Goal: Information Seeking & Learning: Learn about a topic

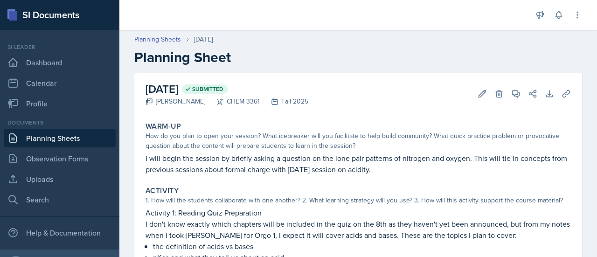
scroll to position [0, 0]
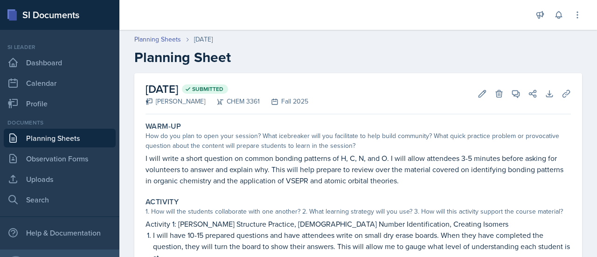
click at [62, 135] on link "Planning Sheets" at bounding box center [60, 138] width 112 height 19
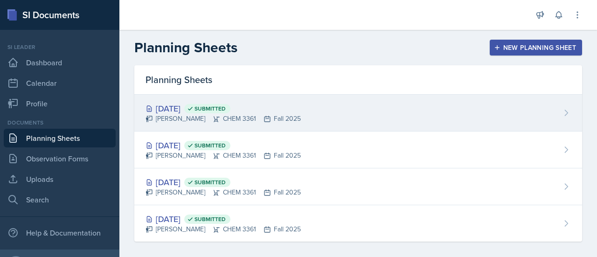
scroll to position [6, 0]
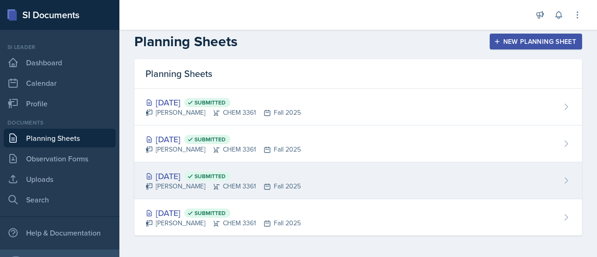
click at [333, 181] on div "[DATE] Submitted [PERSON_NAME] CHEM 3361 Fall 2025" at bounding box center [358, 180] width 448 height 37
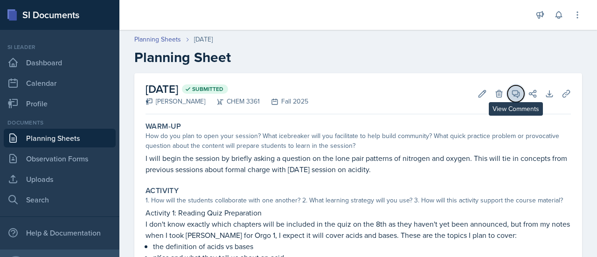
click at [511, 93] on icon at bounding box center [515, 93] width 9 height 9
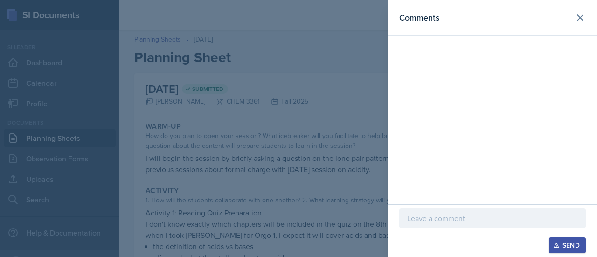
click at [494, 227] on div at bounding box center [492, 219] width 187 height 20
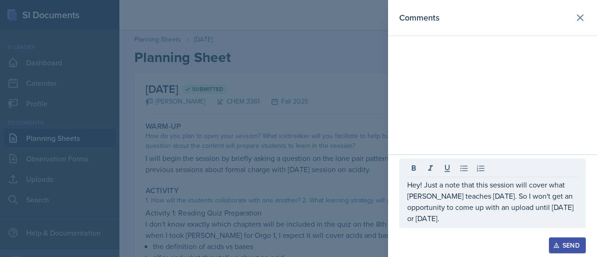
click at [569, 239] on button "Send" at bounding box center [567, 245] width 37 height 16
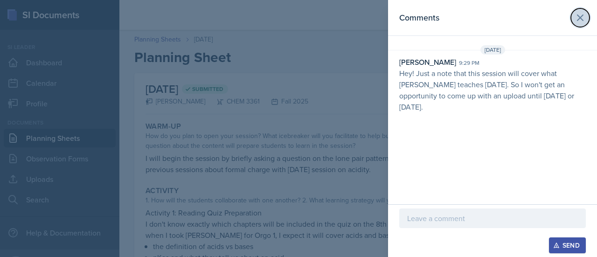
click at [576, 22] on icon at bounding box center [580, 17] width 11 height 11
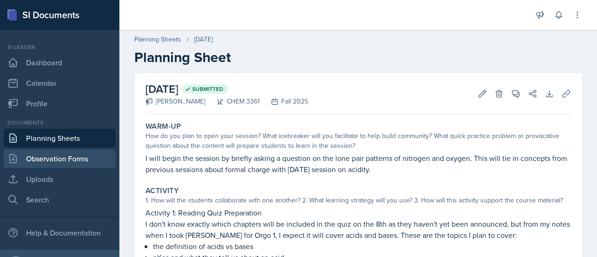
click at [71, 160] on link "Observation Forms" at bounding box center [60, 158] width 112 height 19
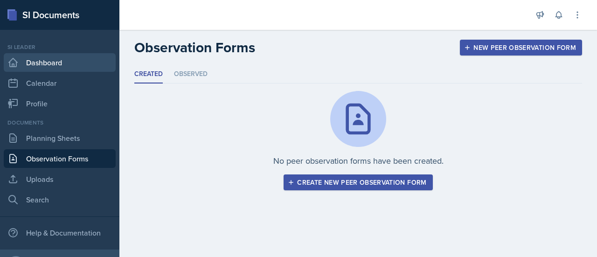
click at [57, 71] on link "Dashboard" at bounding box center [60, 62] width 112 height 19
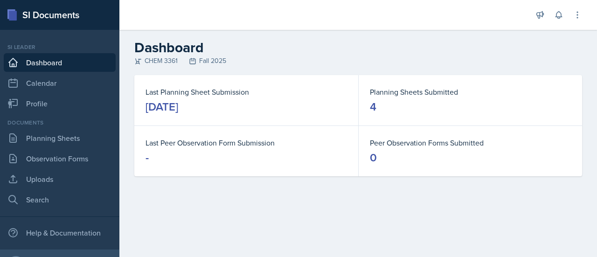
click at [337, 78] on div "Last Planning Sheet Submission [DATE]" at bounding box center [246, 100] width 224 height 50
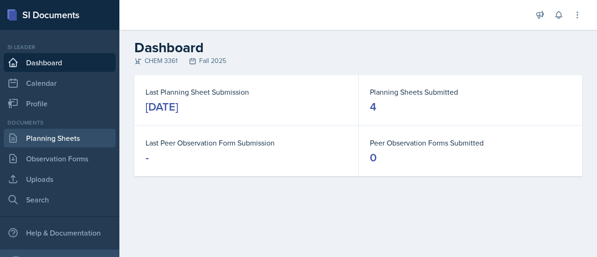
click at [64, 129] on link "Planning Sheets" at bounding box center [60, 138] width 112 height 19
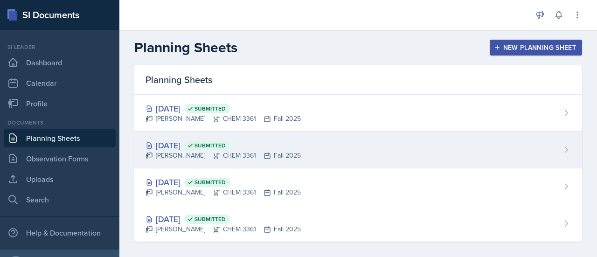
click at [336, 145] on div "Aug 27th, 2025 Submitted Neha Prabakaran CHEM 3361 Fall 2025" at bounding box center [358, 150] width 448 height 37
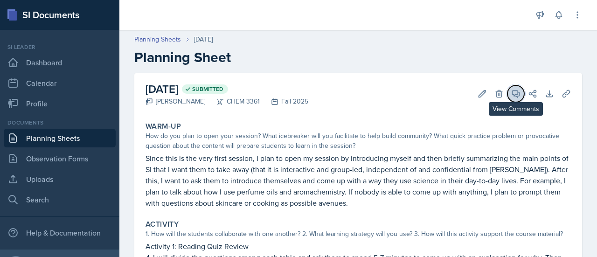
click at [511, 95] on icon at bounding box center [515, 93] width 9 height 9
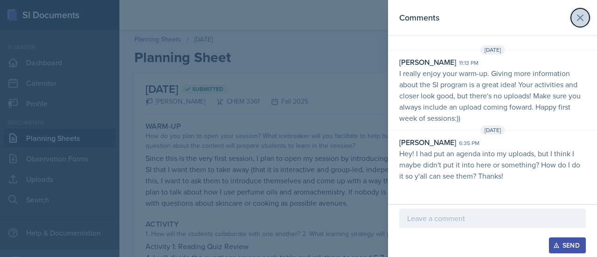
click at [578, 20] on icon at bounding box center [581, 18] width 6 height 6
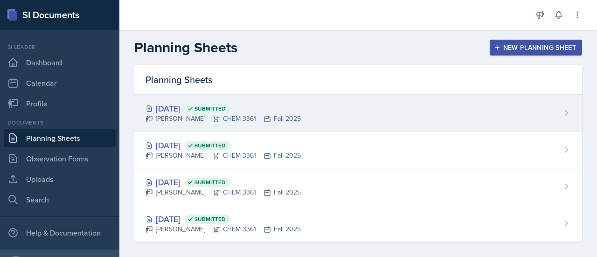
scroll to position [6, 0]
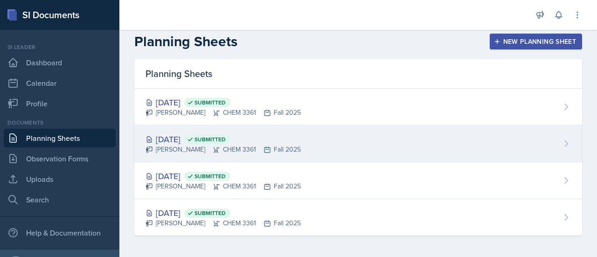
click at [326, 148] on div "Aug 27th, 2025 Submitted Neha Prabakaran CHEM 3361 Fall 2025" at bounding box center [358, 144] width 448 height 37
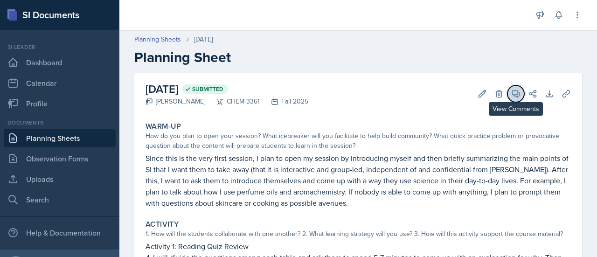
click at [511, 94] on icon at bounding box center [515, 93] width 9 height 9
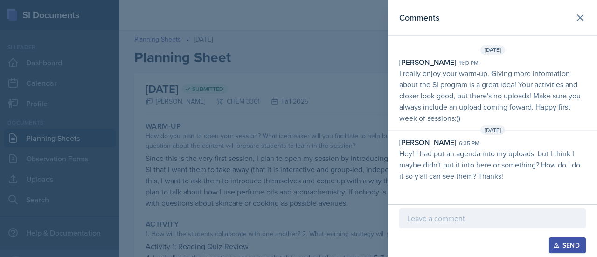
click at [314, 98] on div at bounding box center [298, 128] width 597 height 257
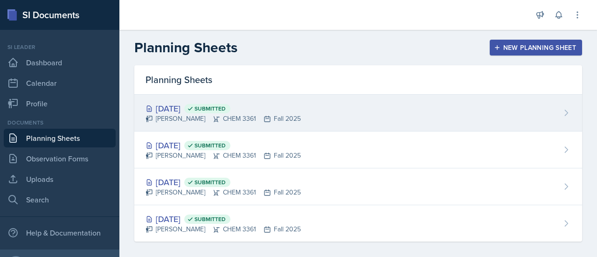
click at [307, 111] on div "Aug 29th, 2025 Submitted Neha Prabakaran CHEM 3361 Fall 2025" at bounding box center [358, 113] width 448 height 37
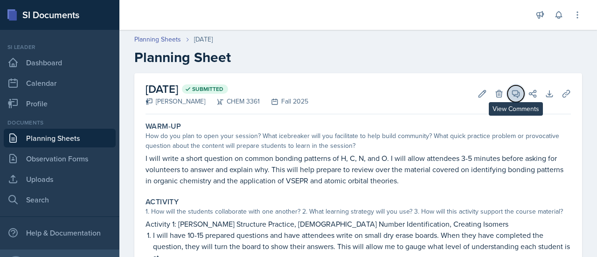
click at [508, 98] on button "View Comments" at bounding box center [516, 93] width 17 height 17
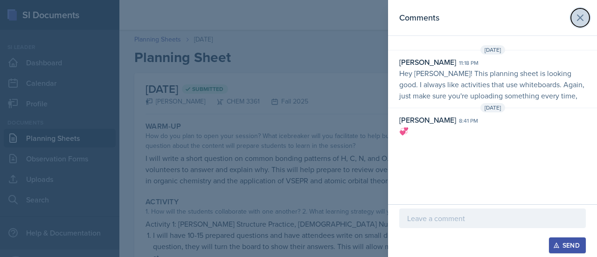
click at [579, 15] on icon at bounding box center [581, 18] width 6 height 6
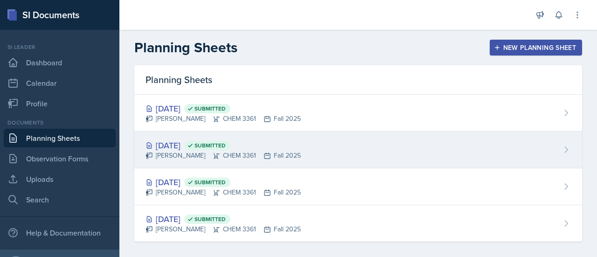
scroll to position [6, 0]
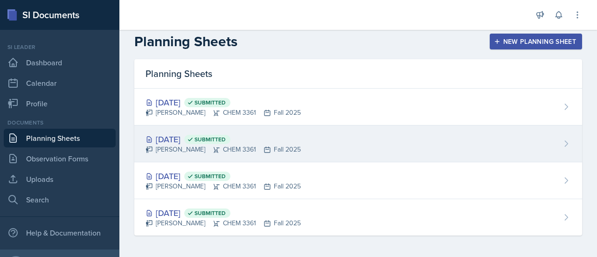
click at [386, 131] on div "Aug 27th, 2025 Submitted Neha Prabakaran CHEM 3361 Fall 2025" at bounding box center [358, 144] width 448 height 37
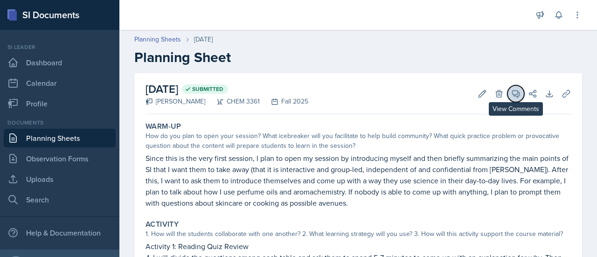
click at [511, 93] on icon at bounding box center [515, 93] width 9 height 9
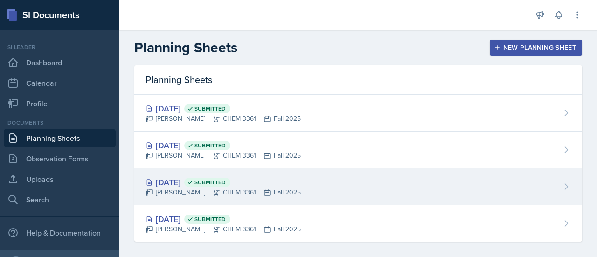
scroll to position [6, 0]
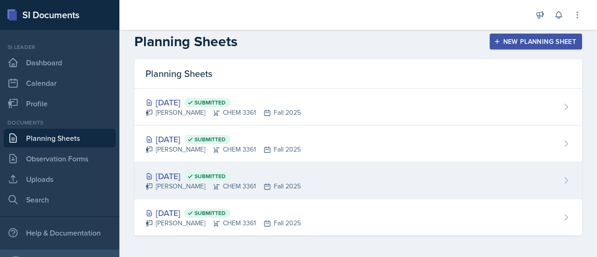
click at [418, 178] on div "[DATE] Submitted [PERSON_NAME] CHEM 3361 Fall 2025" at bounding box center [358, 180] width 448 height 37
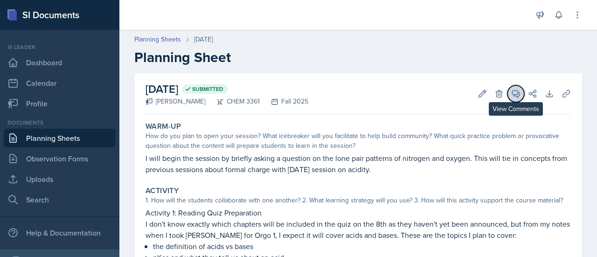
click at [508, 97] on button "View Comments" at bounding box center [516, 93] width 17 height 17
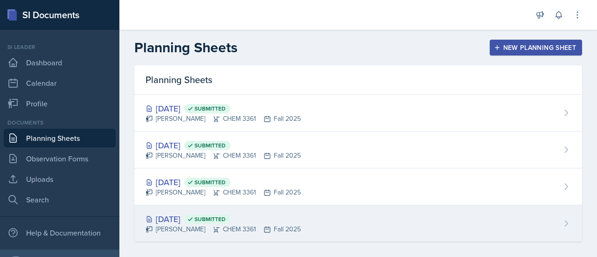
drag, startPoint x: 290, startPoint y: 246, endPoint x: 284, endPoint y: 220, distance: 26.8
click at [284, 220] on div "Planning Sheets Aug 29th, 2025 Submitted Neha Prabakaran CHEM 3361 Fall 2025 Au…" at bounding box center [358, 164] width 478 height 199
click at [284, 220] on div "Aug 3rd, 2025 Submitted" at bounding box center [223, 219] width 155 height 13
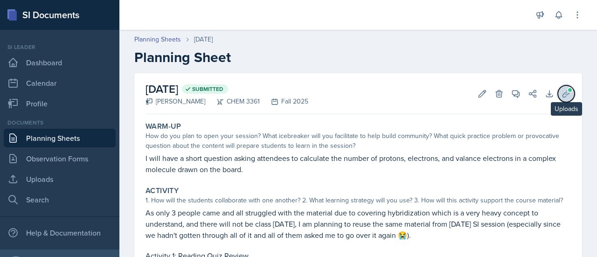
click at [566, 94] on button "Uploads" at bounding box center [566, 93] width 17 height 17
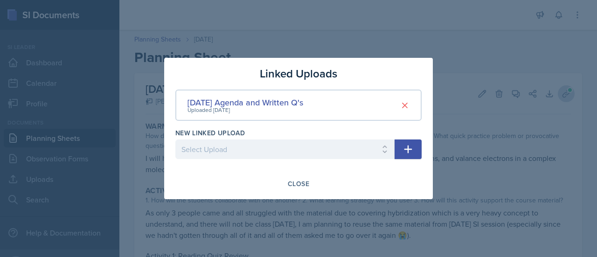
click at [566, 94] on div at bounding box center [298, 128] width 597 height 257
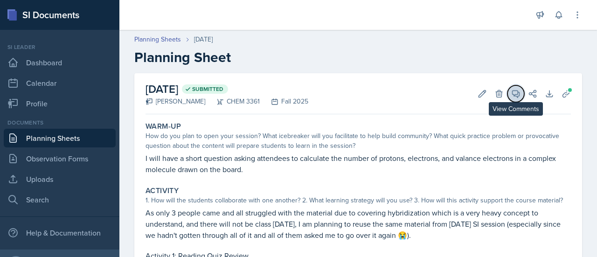
click at [511, 98] on icon at bounding box center [515, 93] width 9 height 9
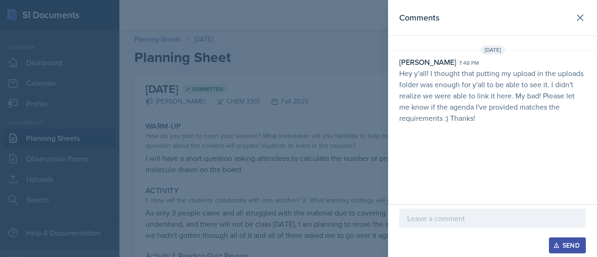
click at [492, 88] on p "Hey y'all! I thought that putting my upload in the uploads folder was enough fo…" at bounding box center [492, 96] width 187 height 56
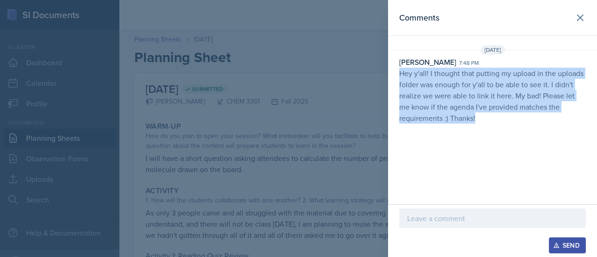
click at [492, 88] on p "Hey y'all! I thought that putting my upload in the uploads folder was enough fo…" at bounding box center [492, 96] width 187 height 56
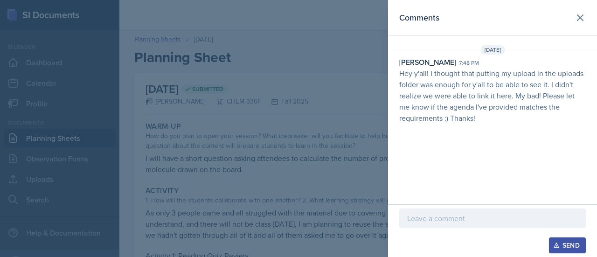
click at [492, 88] on p "Hey y'all! I thought that putting my upload in the uploads folder was enough fo…" at bounding box center [492, 96] width 187 height 56
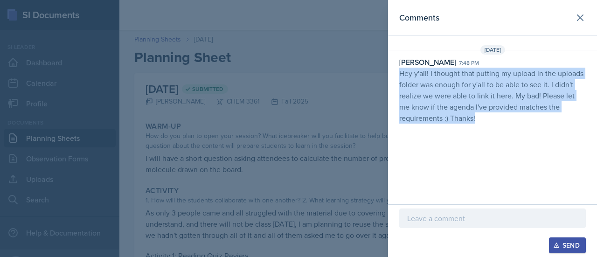
click at [492, 88] on p "Hey y'all! I thought that putting my upload in the uploads folder was enough fo…" at bounding box center [492, 96] width 187 height 56
click at [582, 20] on icon at bounding box center [581, 18] width 6 height 6
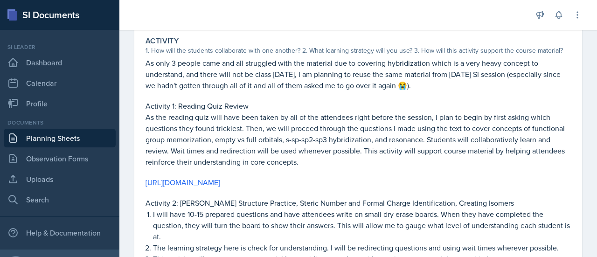
scroll to position [181, 0]
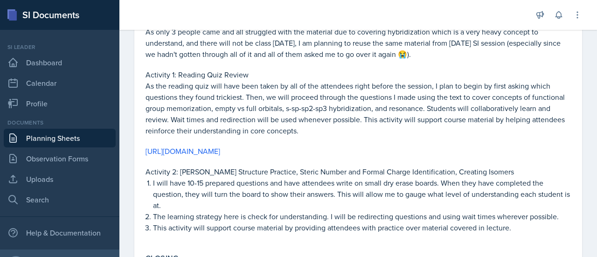
drag, startPoint x: 315, startPoint y: 82, endPoint x: 317, endPoint y: 96, distance: 14.6
click at [317, 96] on p "As the reading quiz will have been taken by all of the attendees right before t…" at bounding box center [358, 108] width 425 height 56
click at [319, 115] on p "As the reading quiz will have been taken by all of the attendees right before t…" at bounding box center [358, 108] width 425 height 56
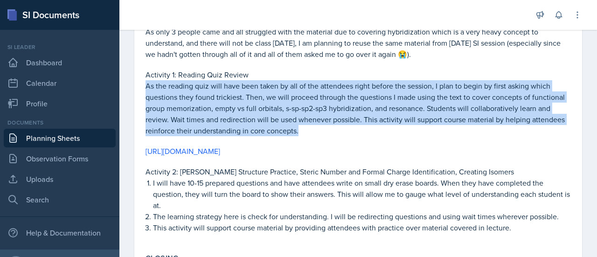
click at [319, 115] on p "As the reading quiz will have been taken by all of the attendees right before t…" at bounding box center [358, 108] width 425 height 56
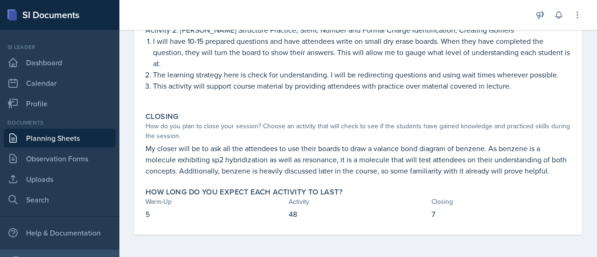
scroll to position [334, 0]
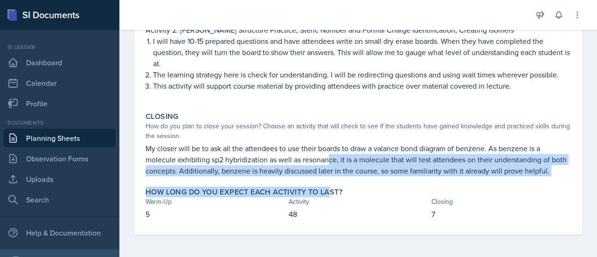
drag, startPoint x: 333, startPoint y: 183, endPoint x: 328, endPoint y: 147, distance: 36.6
click at [328, 147] on div "Warm-Up How do you plan to open your session? What icebreaker will you facilita…" at bounding box center [358, 14] width 425 height 439
click at [328, 147] on p "My closer will be to ask all the attendees to use their boards to draw a valanc…" at bounding box center [358, 160] width 425 height 34
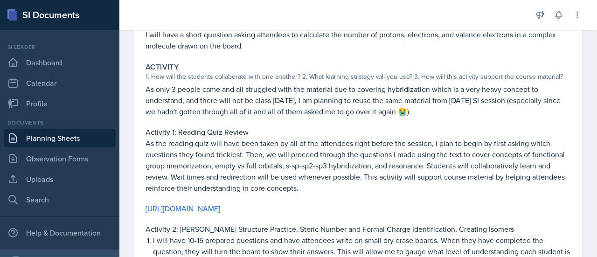
scroll to position [0, 0]
